Goal: Ask a question: Seek information or help from site administrators or community

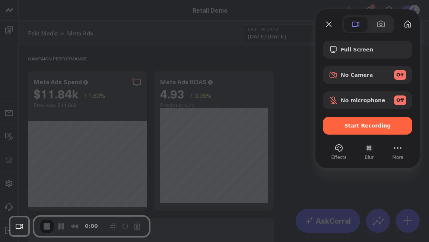
click at [357, 131] on div "Start Recording" at bounding box center [367, 126] width 89 height 18
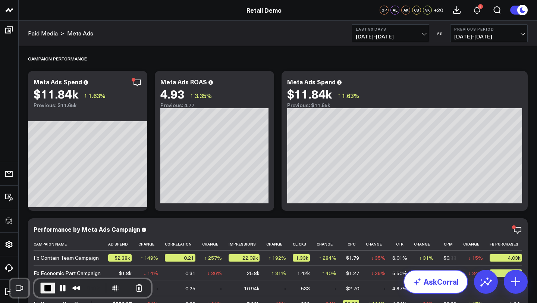
click at [429, 241] on link "AskCorral" at bounding box center [435, 281] width 64 height 24
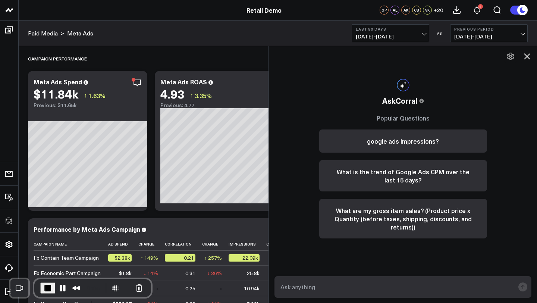
click at [400, 241] on textarea at bounding box center [396, 286] width 236 height 13
type textarea "what are my top sources of revenue?"
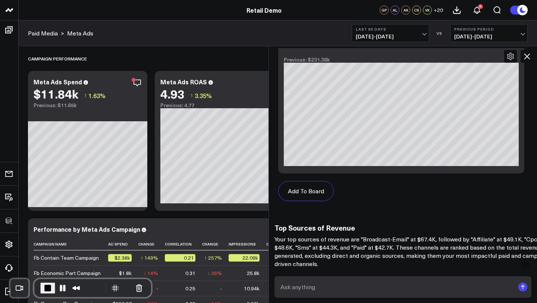
scroll to position [634, 0]
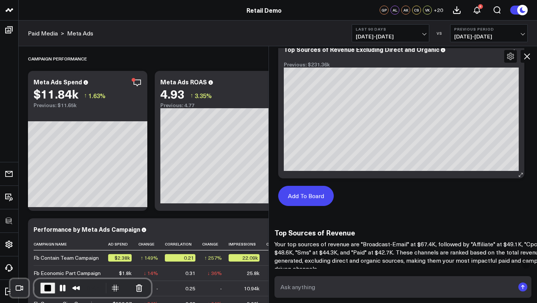
click at [320, 195] on button "Add To Board" at bounding box center [306, 196] width 56 height 20
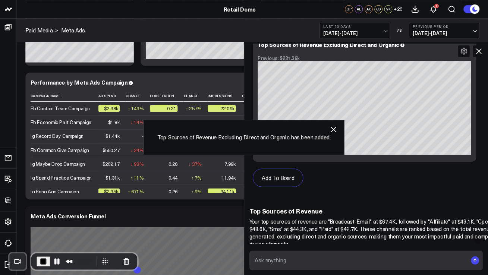
scroll to position [1470, 0]
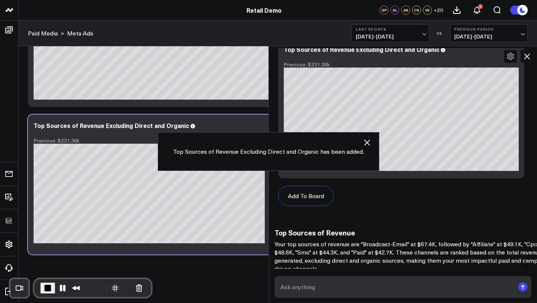
click at [364, 143] on icon "button" at bounding box center [367, 142] width 6 height 6
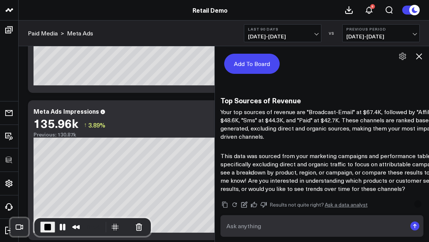
scroll to position [768, 0]
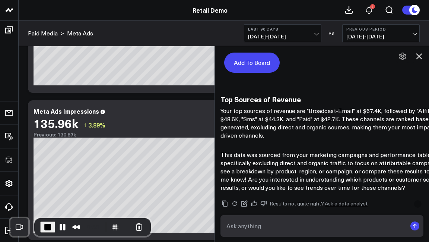
click at [257, 60] on button "Add To Board" at bounding box center [252, 63] width 56 height 20
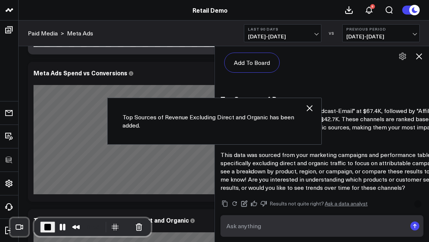
scroll to position [2413, 0]
